Goal: Task Accomplishment & Management: Manage account settings

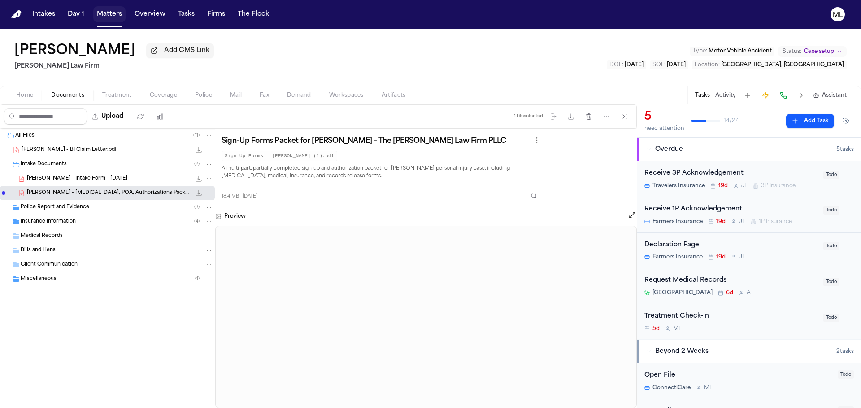
click at [106, 14] on button "Matters" at bounding box center [109, 14] width 32 height 16
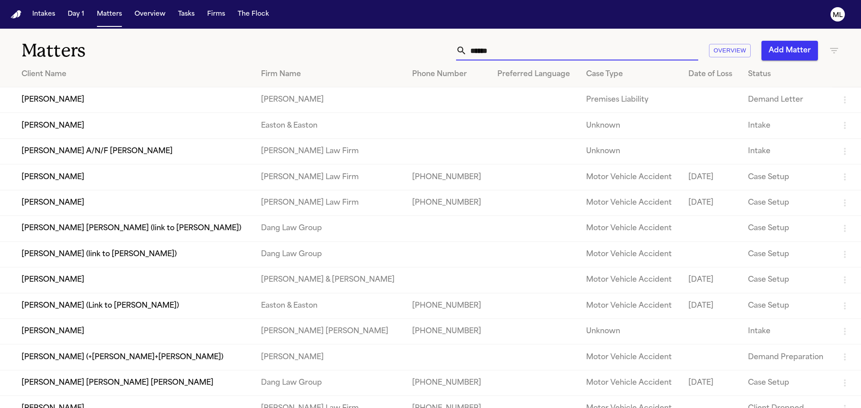
drag, startPoint x: 493, startPoint y: 44, endPoint x: 439, endPoint y: 48, distance: 53.9
click at [439, 48] on div "****** Overview Add Matter" at bounding box center [550, 51] width 580 height 20
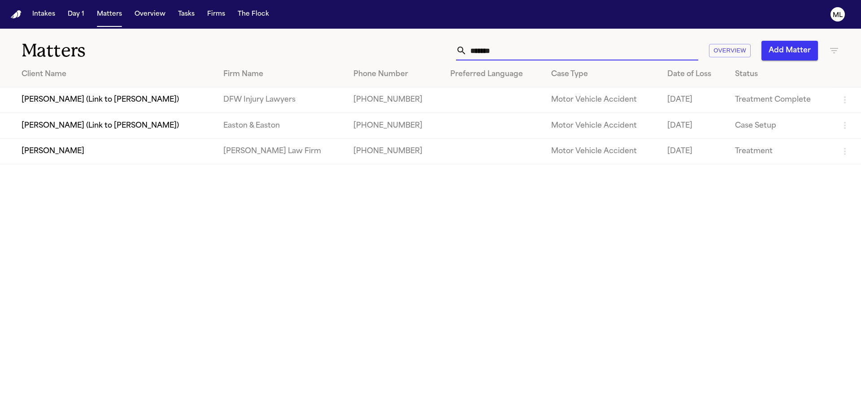
type input "*******"
click at [113, 152] on td "[PERSON_NAME]" at bounding box center [108, 152] width 216 height 26
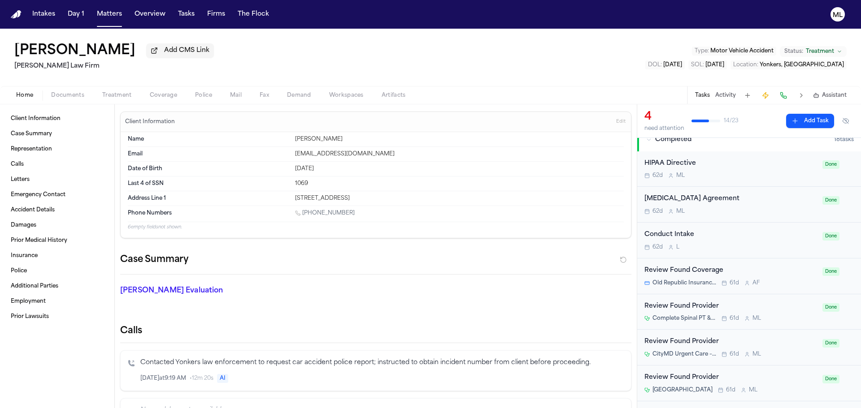
scroll to position [45, 0]
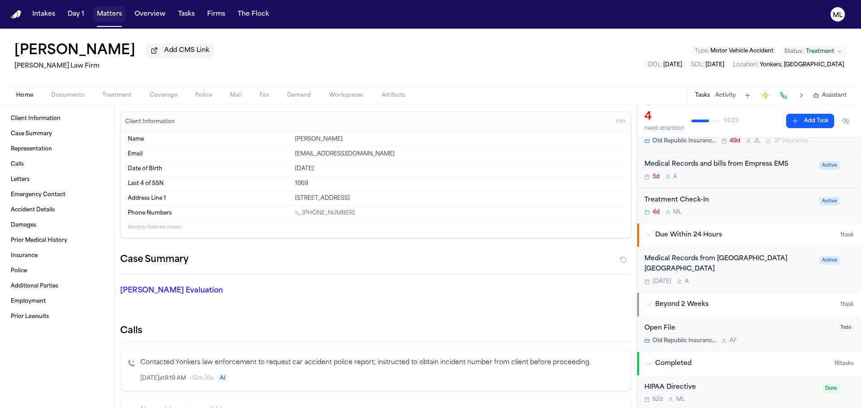
drag, startPoint x: 104, startPoint y: 13, endPoint x: 143, endPoint y: 20, distance: 38.6
click at [104, 13] on button "Matters" at bounding box center [109, 14] width 32 height 16
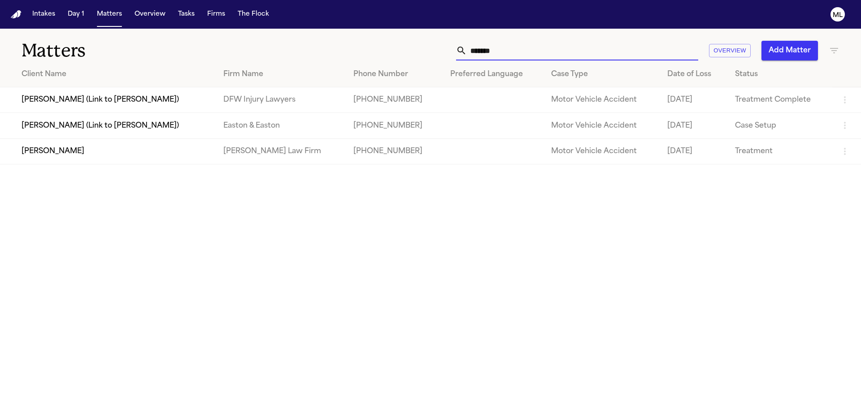
drag, startPoint x: 501, startPoint y: 52, endPoint x: 425, endPoint y: 37, distance: 78.1
click at [421, 43] on div "******* Overview Add Matter" at bounding box center [550, 51] width 580 height 20
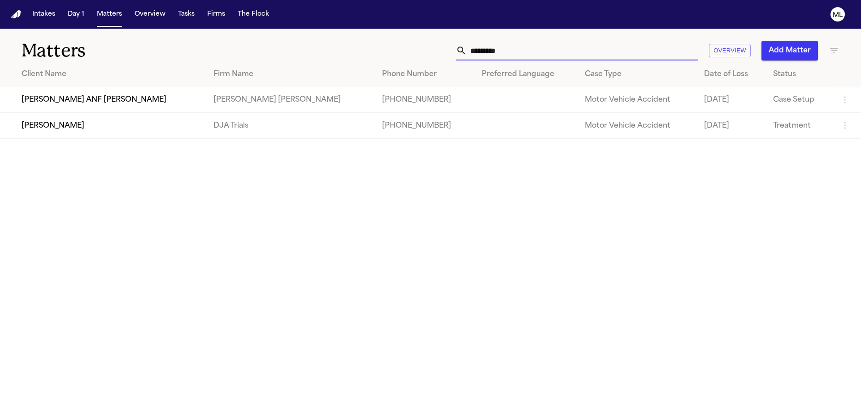
type input "*********"
click at [65, 121] on td "[PERSON_NAME]" at bounding box center [103, 126] width 206 height 26
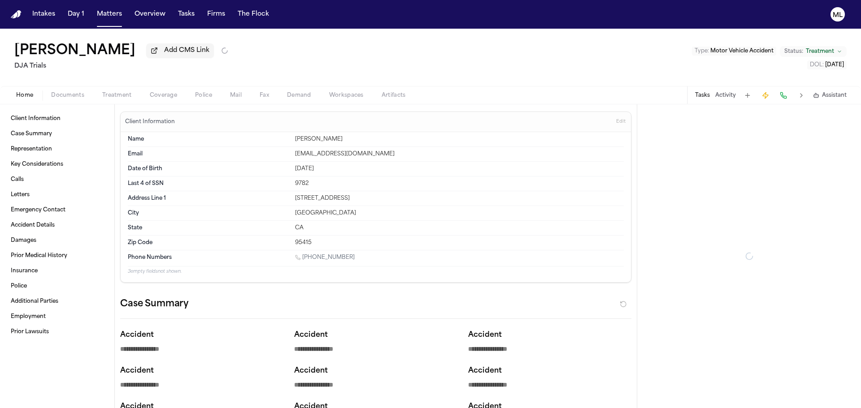
type textarea "*"
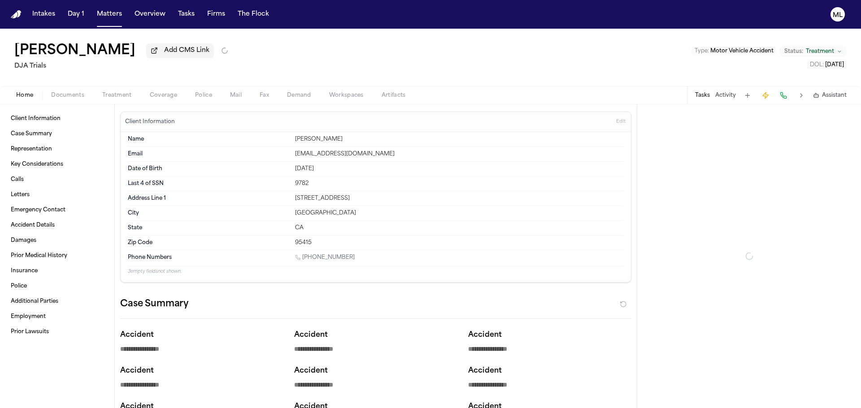
type textarea "*"
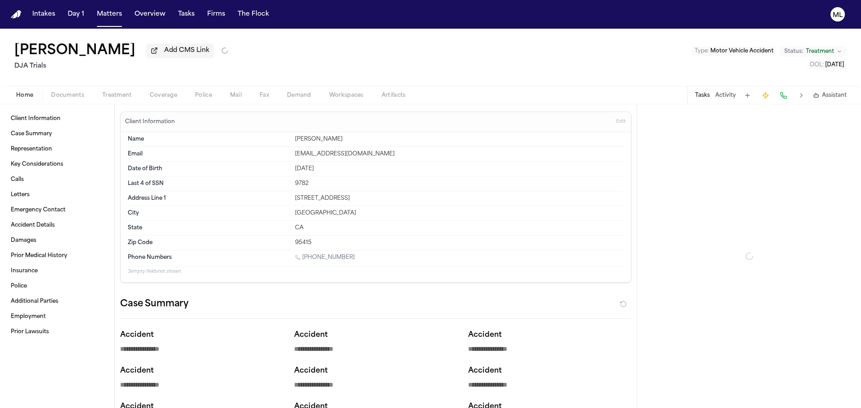
type textarea "*"
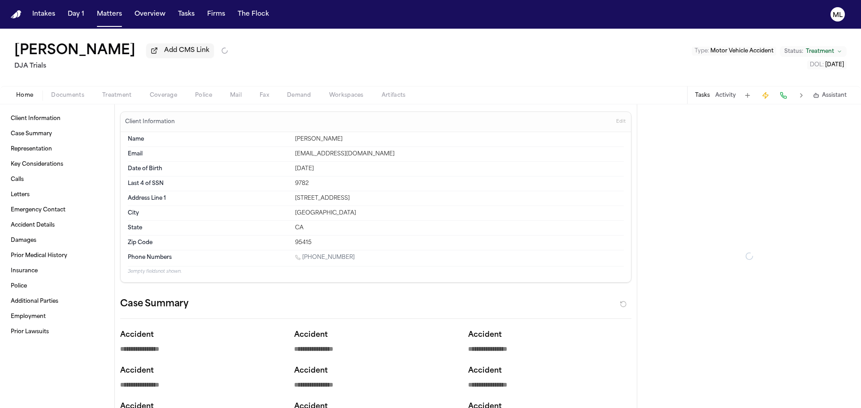
type textarea "*"
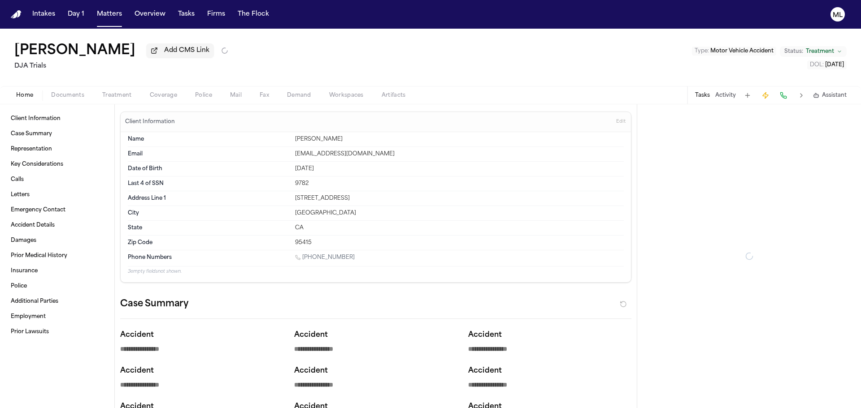
type textarea "*"
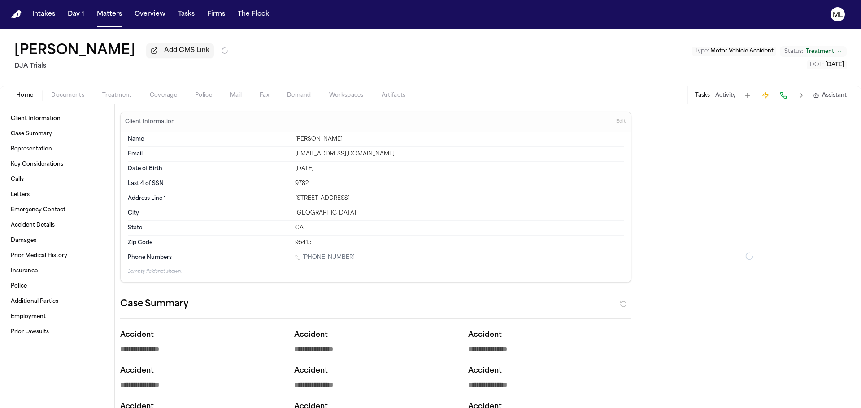
type textarea "*"
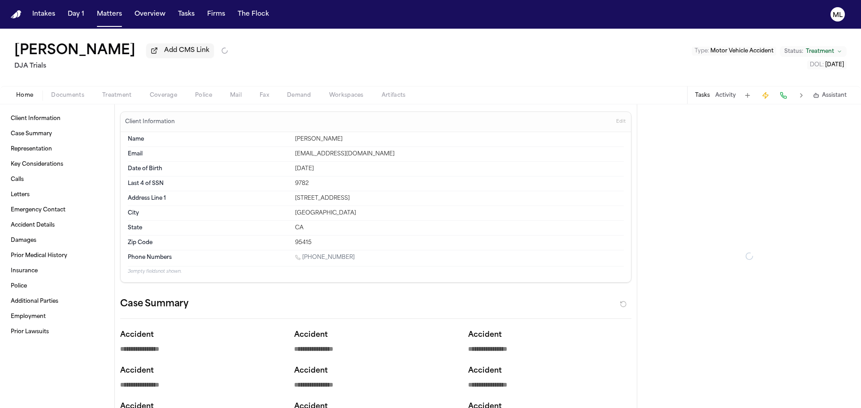
type textarea "*"
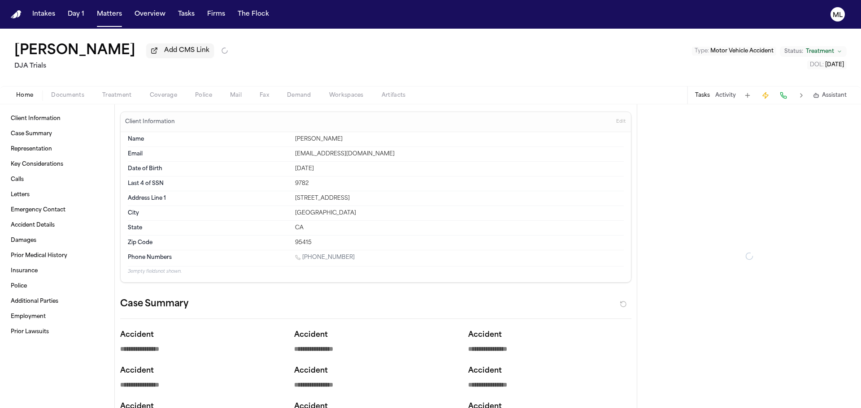
type textarea "*"
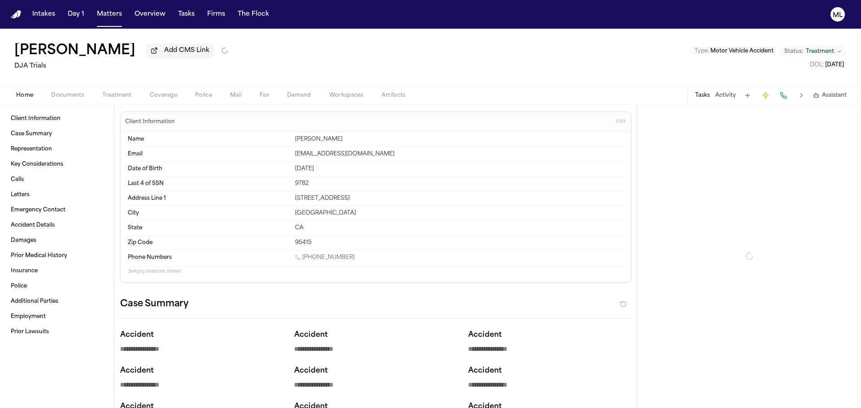
type textarea "*"
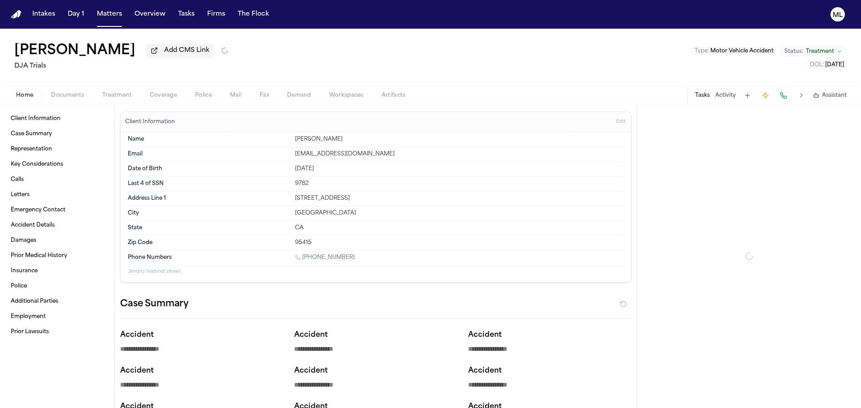
type textarea "*"
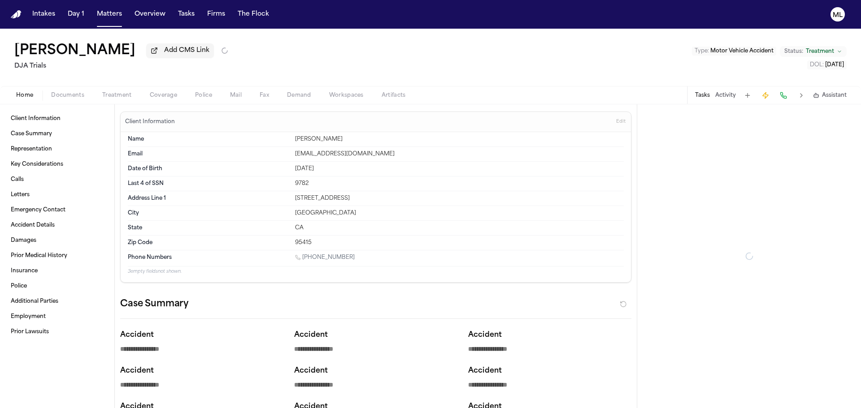
type textarea "*"
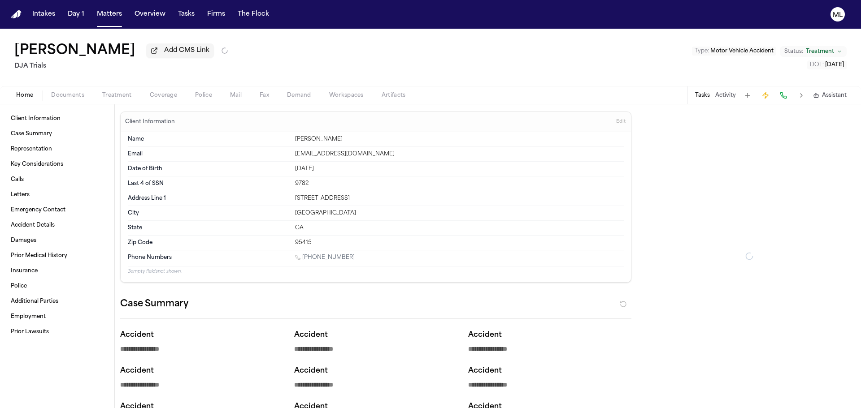
type textarea "*"
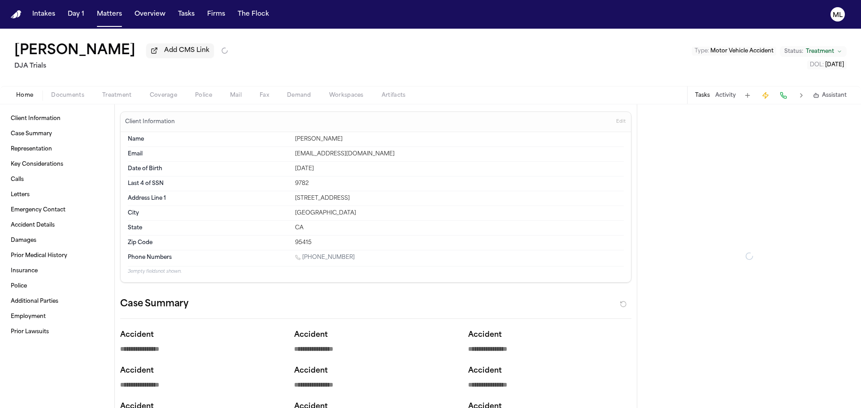
type textarea "*"
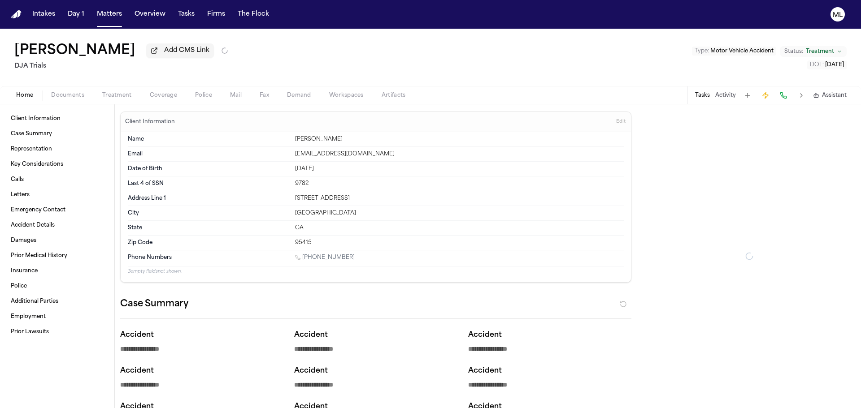
type textarea "*"
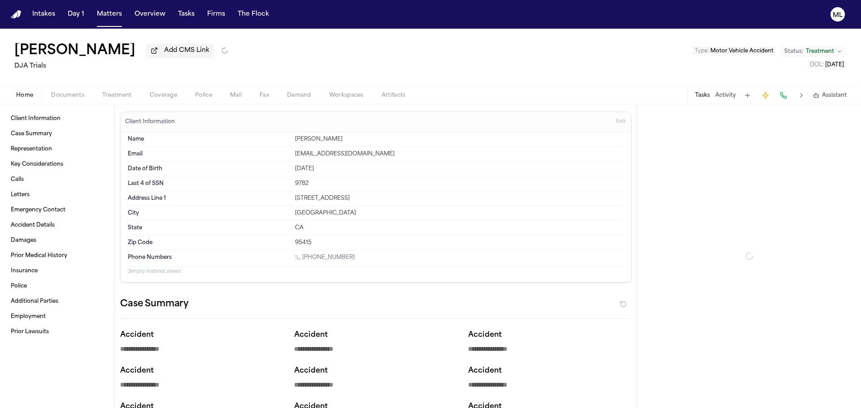
type textarea "*"
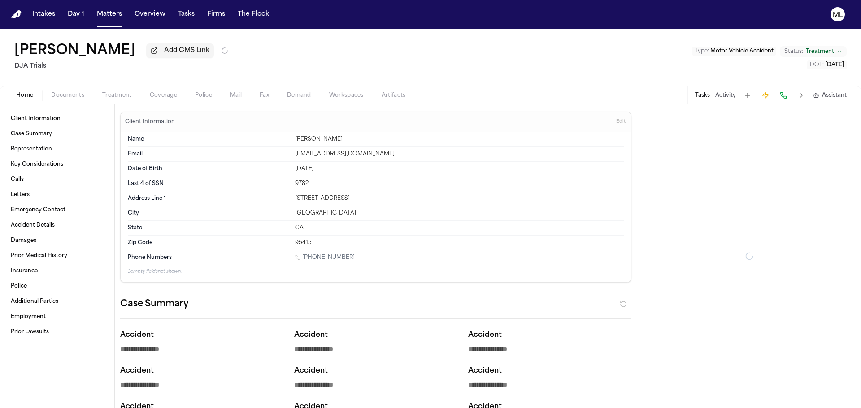
type textarea "*"
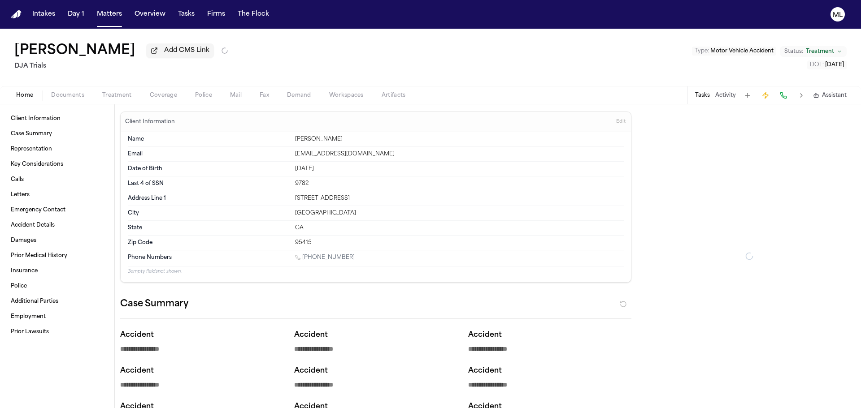
type textarea "*"
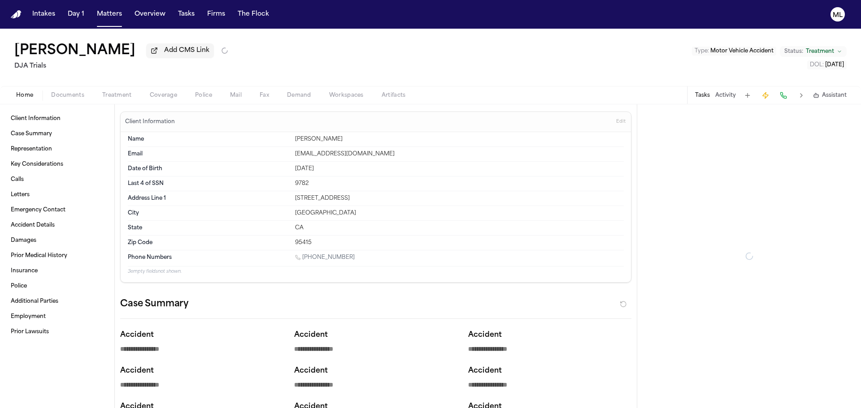
type textarea "*"
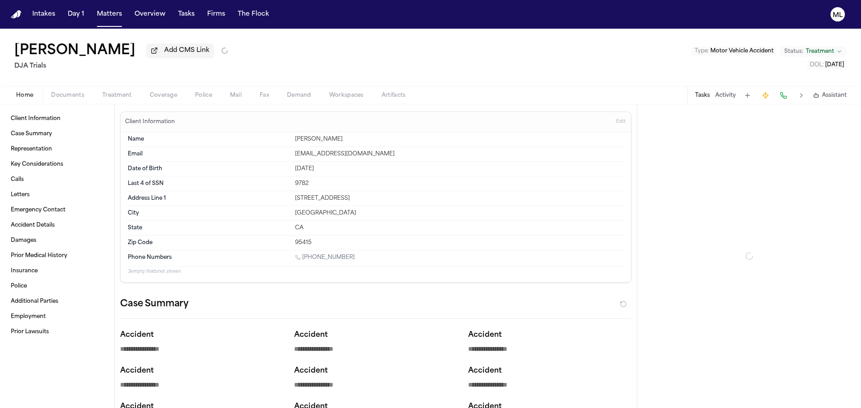
type textarea "*"
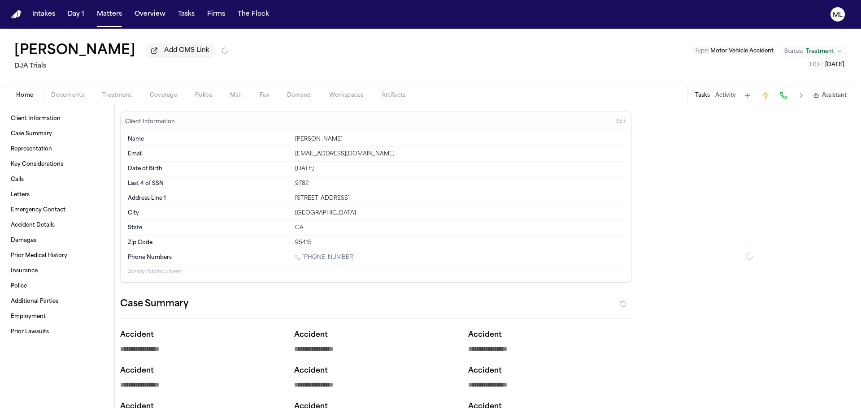
type textarea "*"
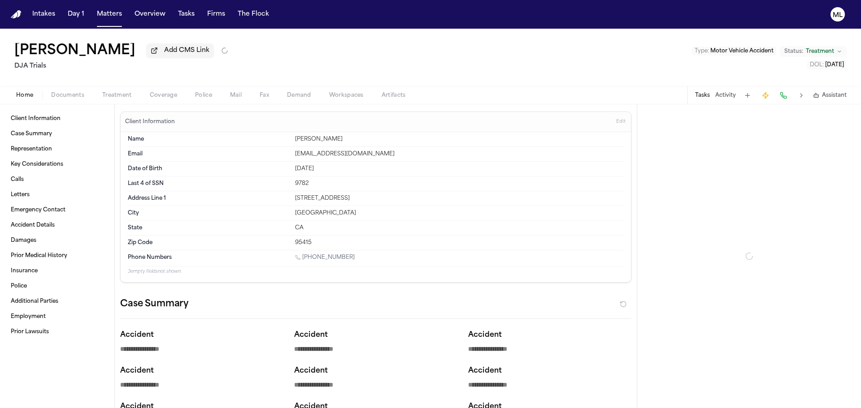
type textarea "*"
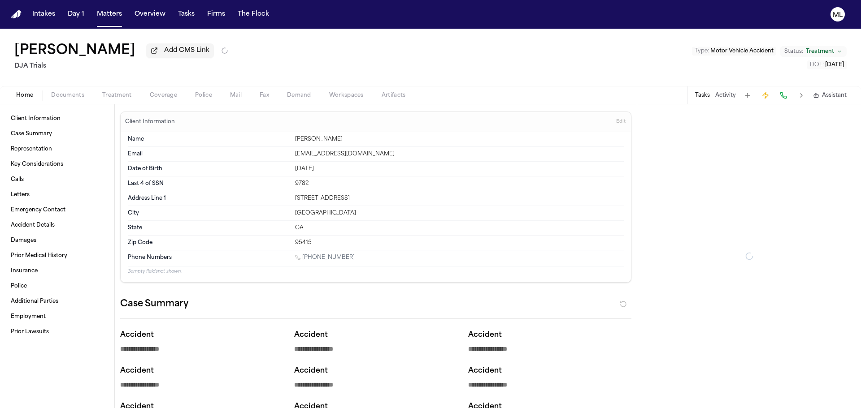
type textarea "*"
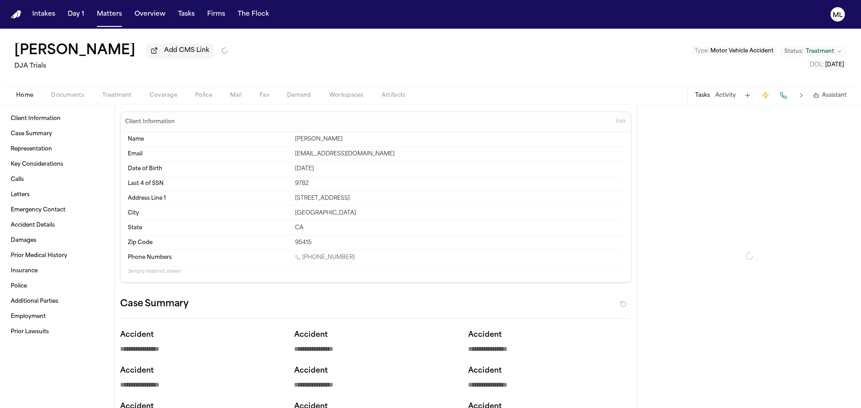
type textarea "*"
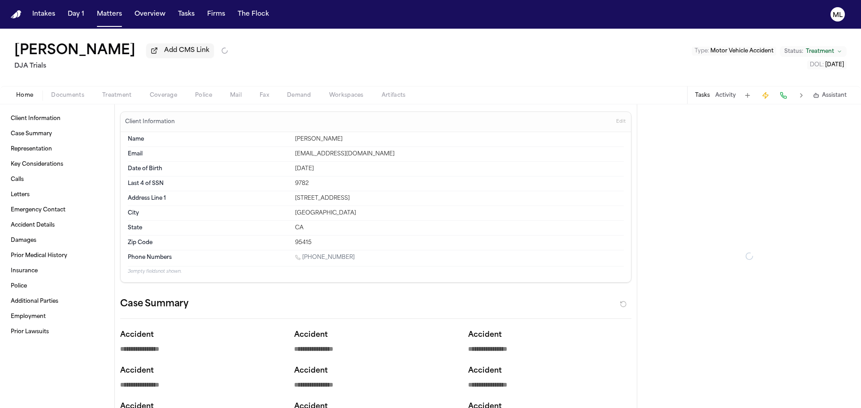
type textarea "*"
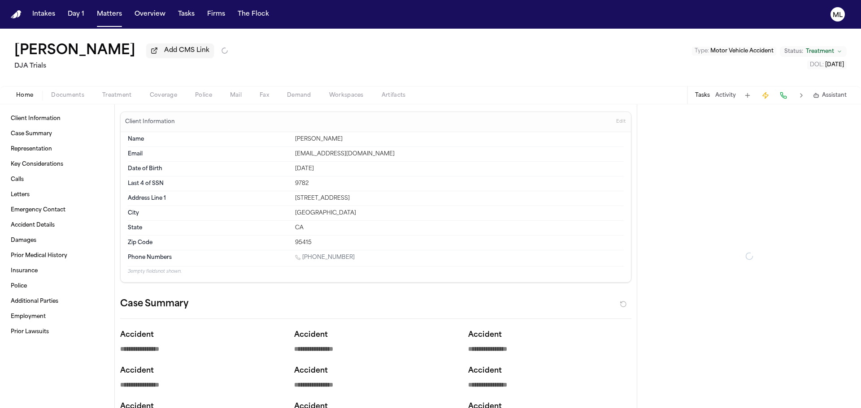
type textarea "*"
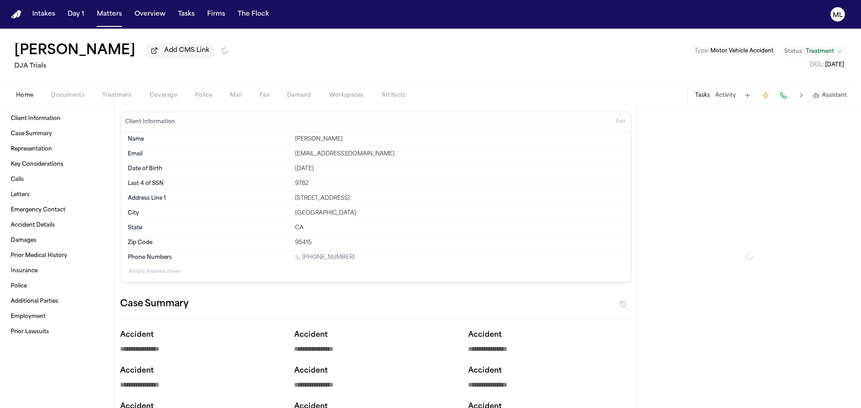
type textarea "*"
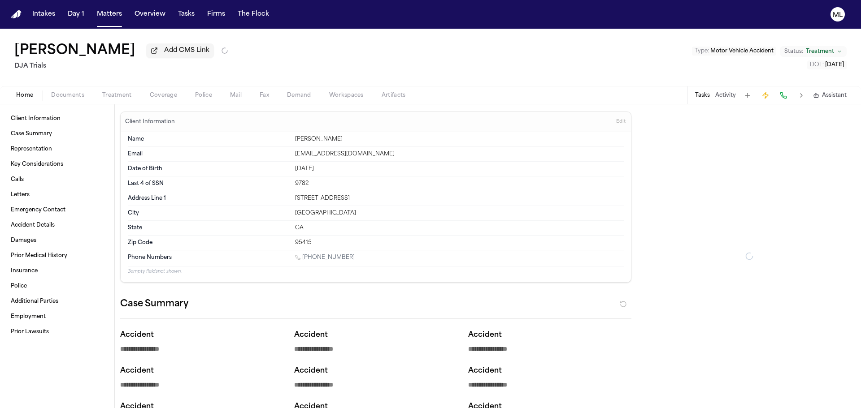
type textarea "*"
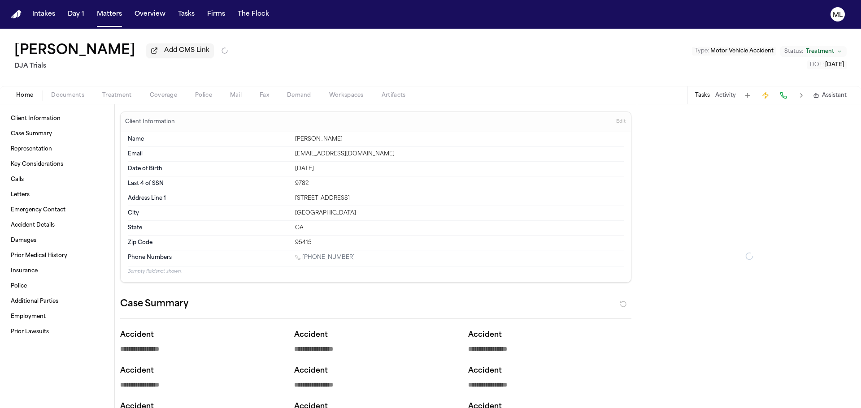
type textarea "*"
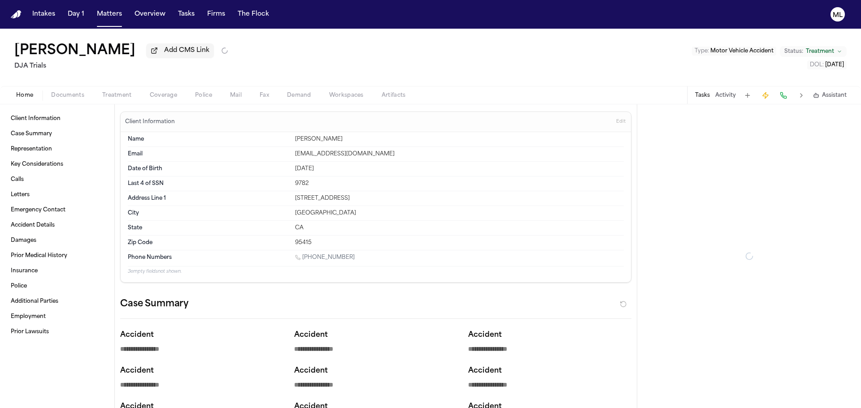
type textarea "*"
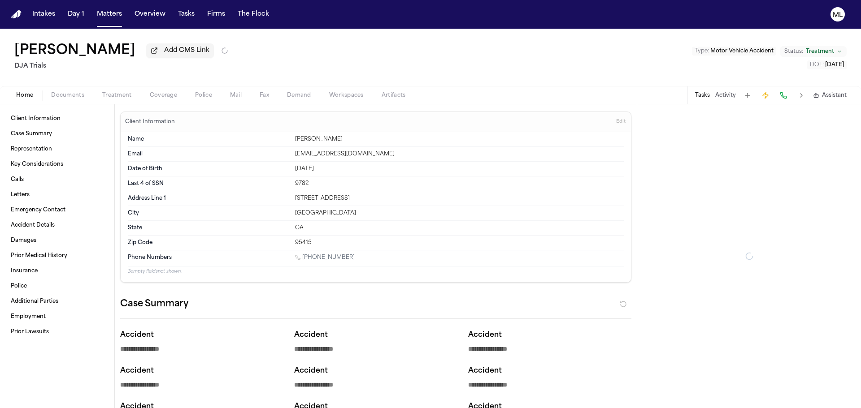
type textarea "*"
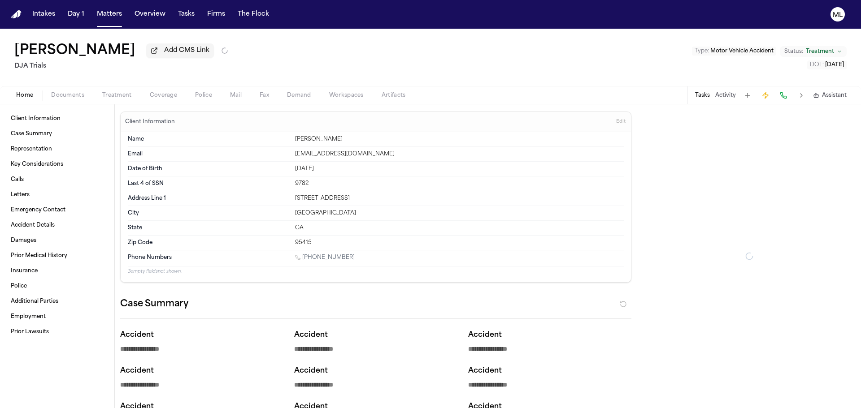
type textarea "*"
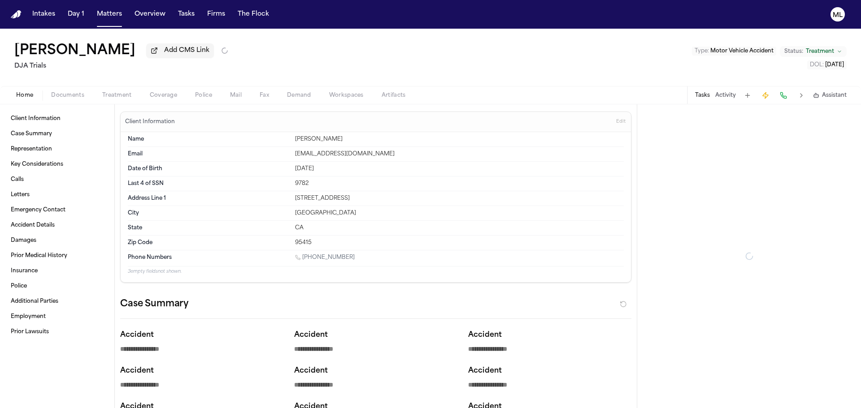
type textarea "*"
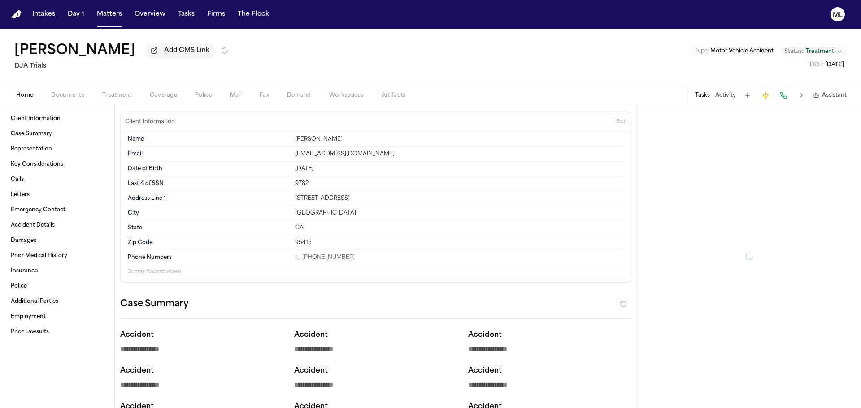
type textarea "*"
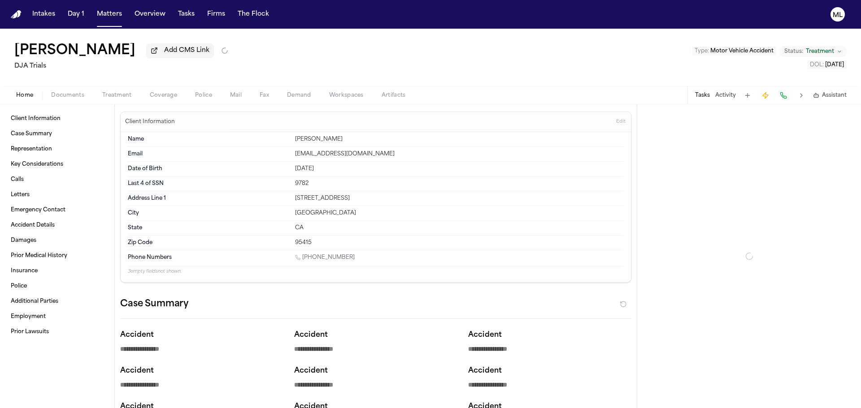
type textarea "*"
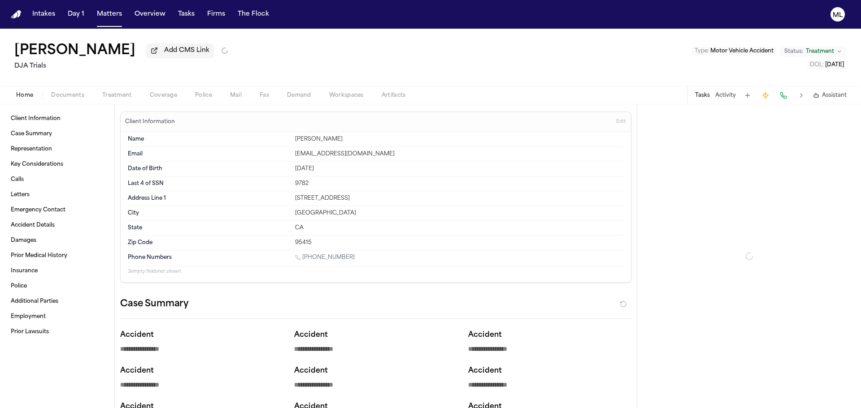
type textarea "*"
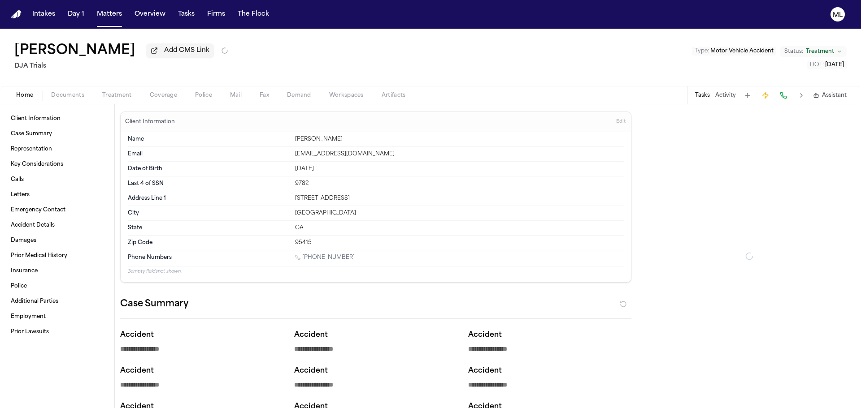
type textarea "*"
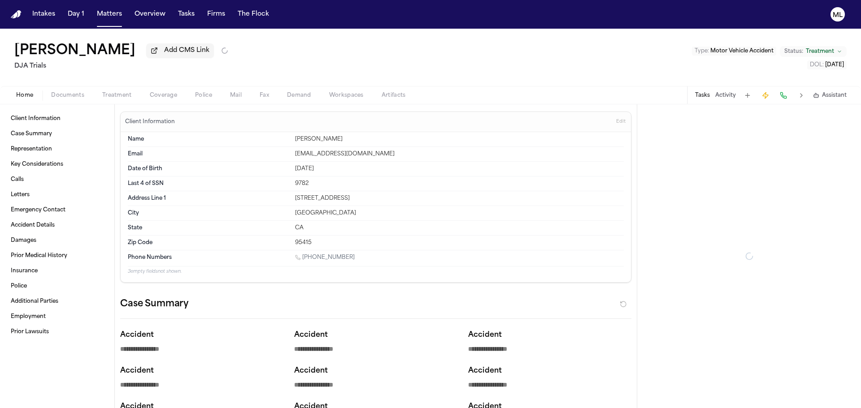
type textarea "*"
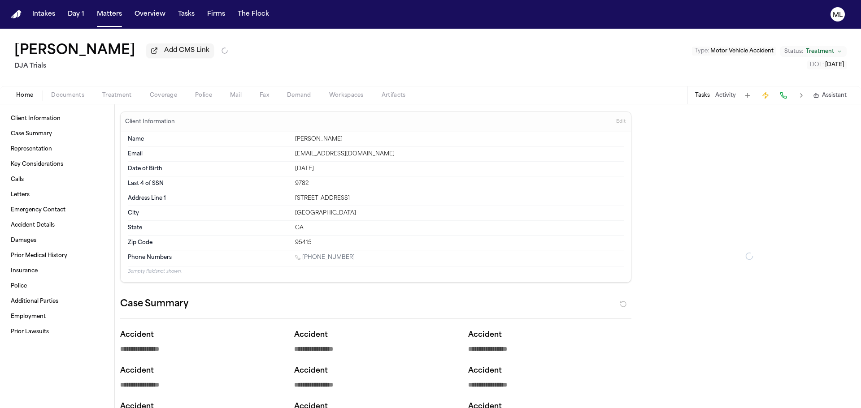
type textarea "*"
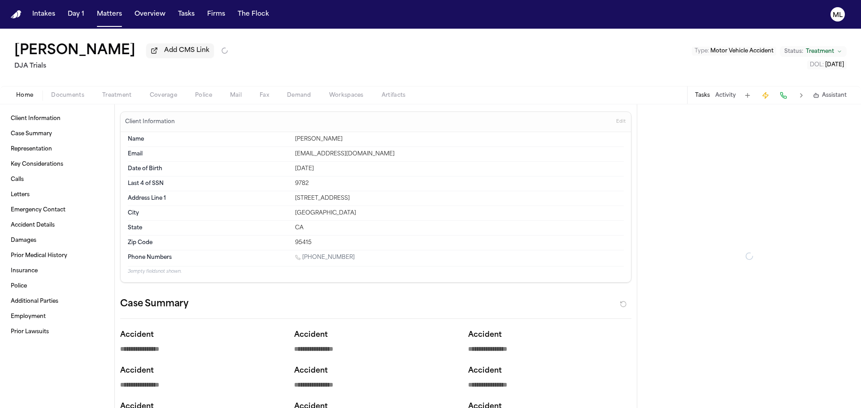
type textarea "*"
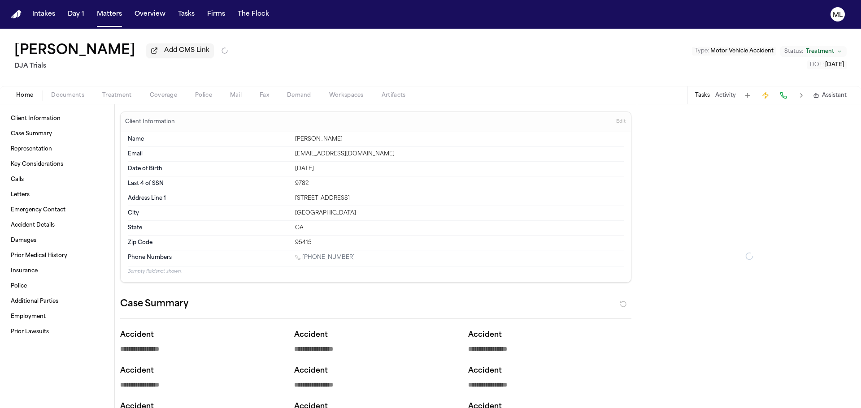
type textarea "*"
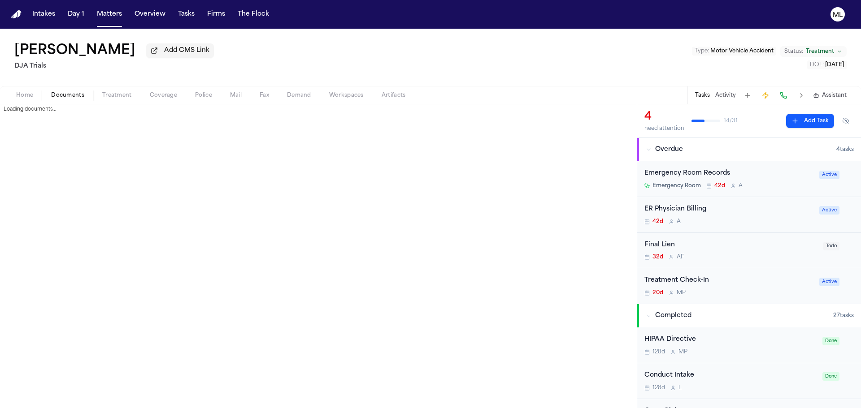
click at [71, 95] on span "Documents" at bounding box center [67, 95] width 33 height 7
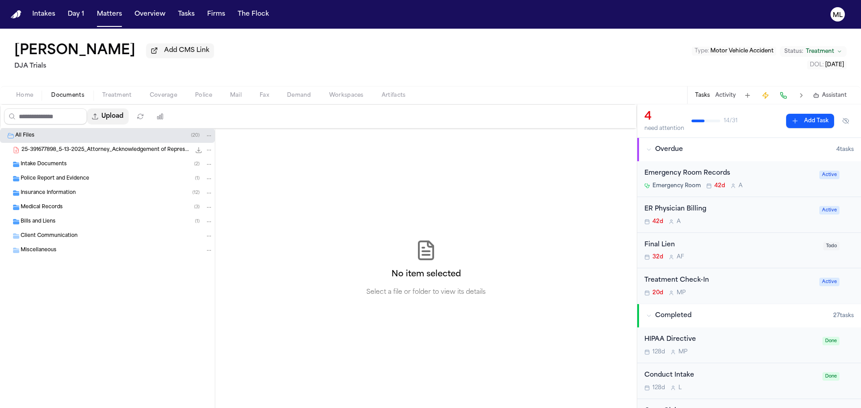
click at [128, 116] on button "Upload" at bounding box center [108, 116] width 42 height 16
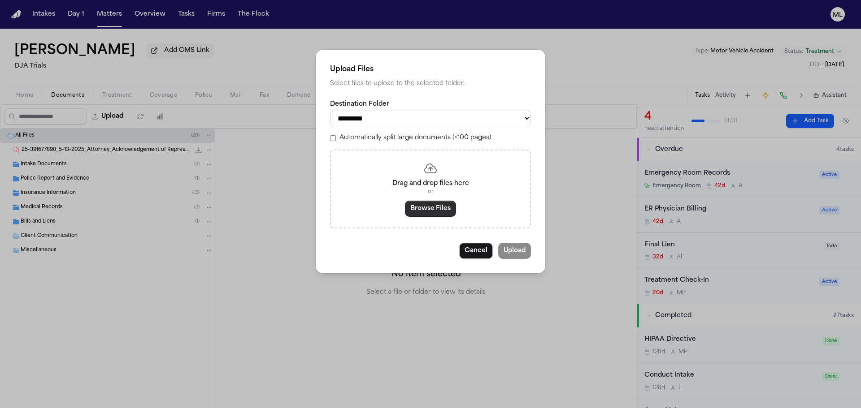
click at [419, 208] on button "Browse Files" at bounding box center [430, 209] width 51 height 16
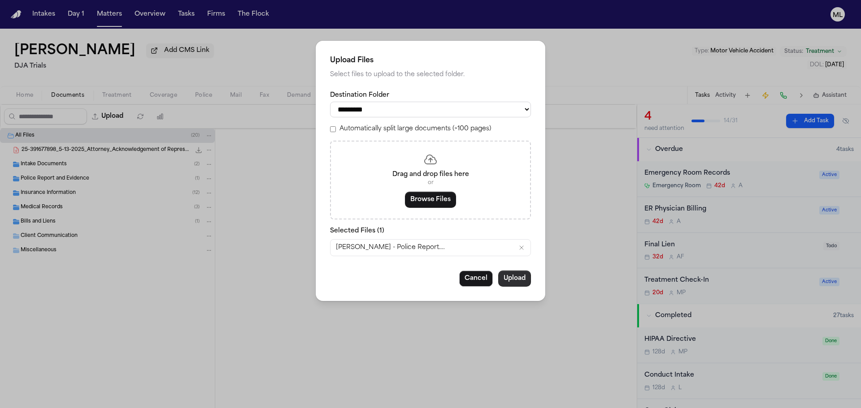
click at [521, 280] on button "Upload" at bounding box center [514, 279] width 33 height 16
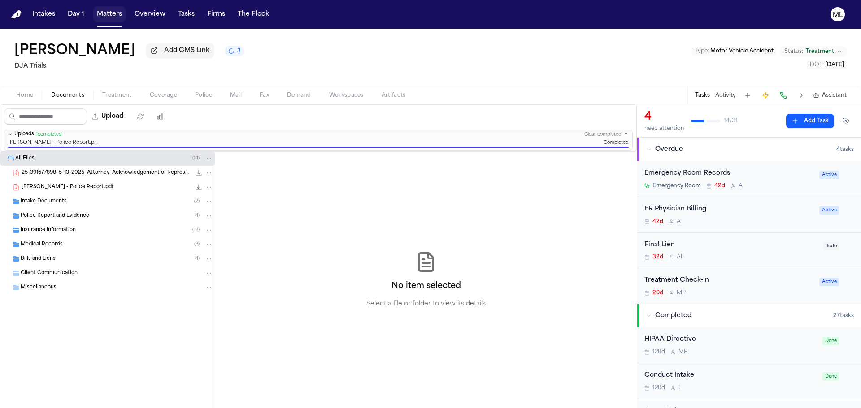
click at [104, 15] on button "Matters" at bounding box center [109, 14] width 32 height 16
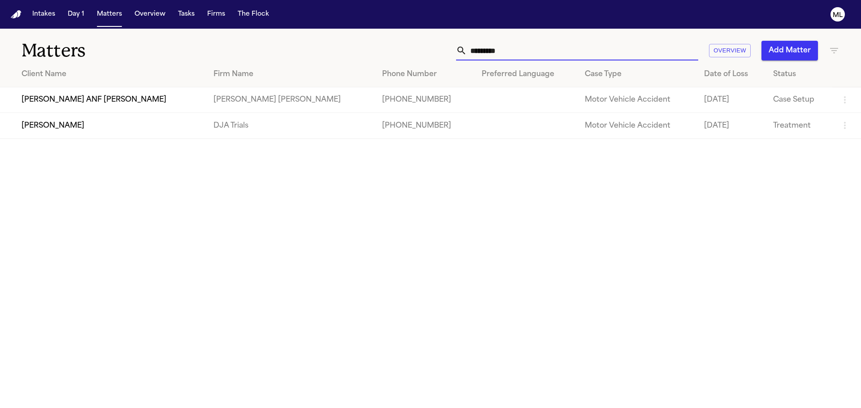
drag, startPoint x: 529, startPoint y: 56, endPoint x: 475, endPoint y: 37, distance: 56.6
click at [460, 49] on div "*********" at bounding box center [577, 51] width 242 height 20
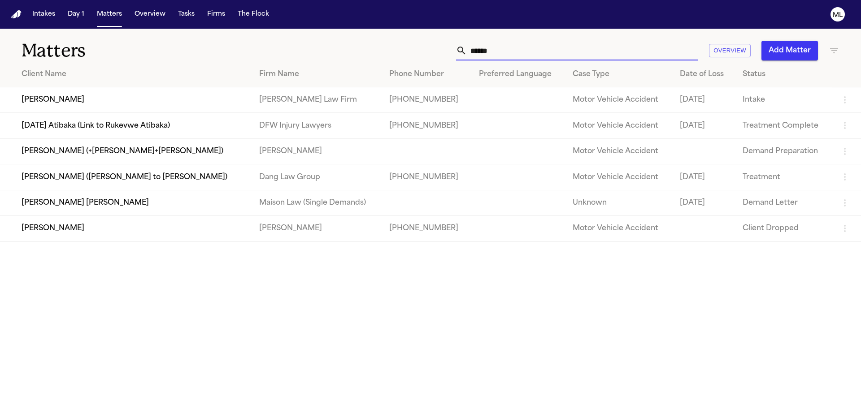
click at [70, 108] on td "[PERSON_NAME]" at bounding box center [126, 100] width 252 height 26
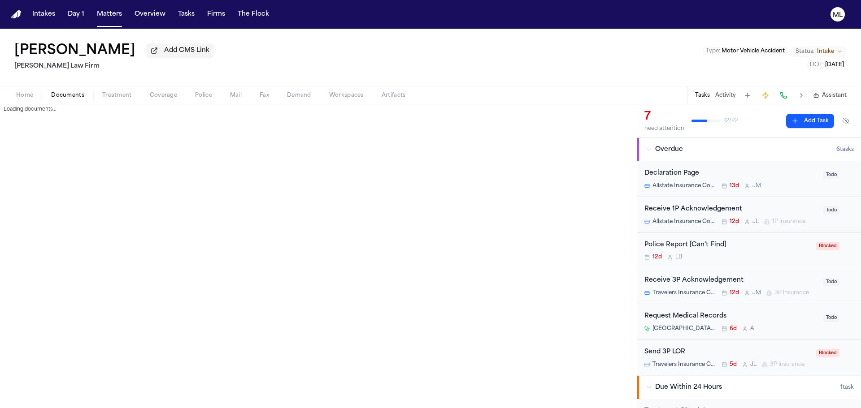
click at [68, 97] on span "Documents" at bounding box center [67, 95] width 33 height 7
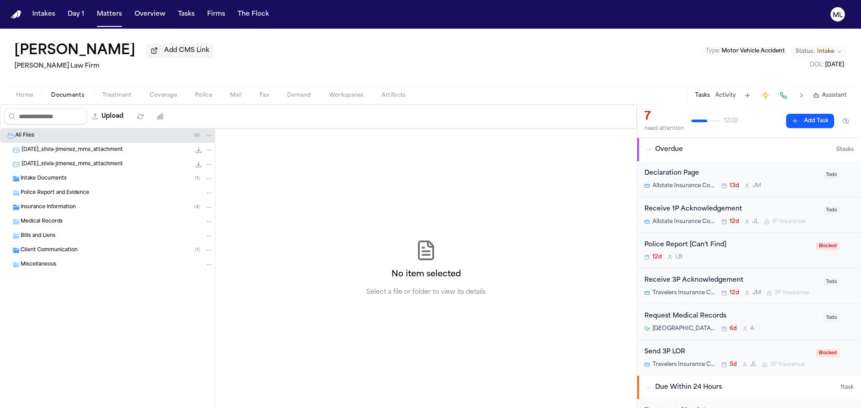
click at [47, 180] on span "Intake Documents" at bounding box center [44, 179] width 46 height 8
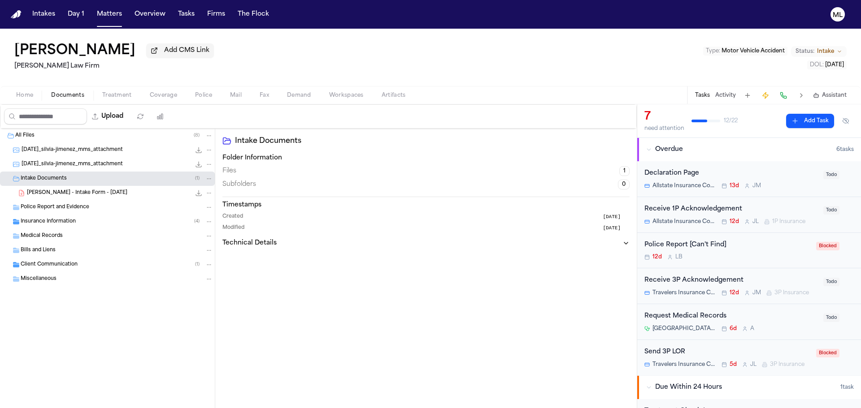
click at [64, 190] on span "[PERSON_NAME] - Intake Form - [DATE]" at bounding box center [77, 194] width 100 height 8
